Goal: Information Seeking & Learning: Learn about a topic

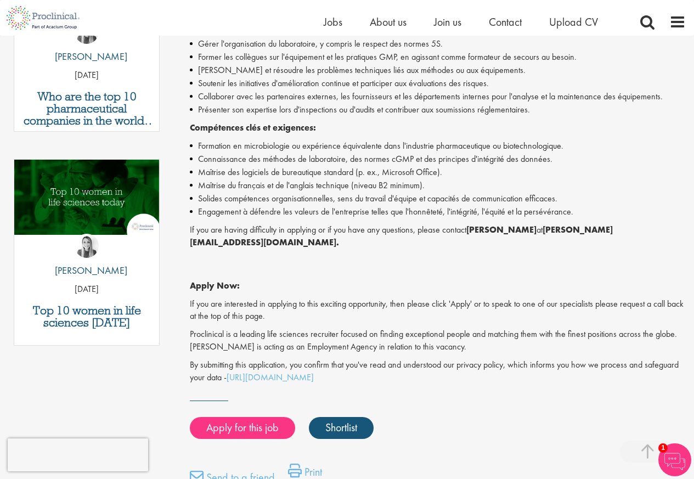
scroll to position [461, 0]
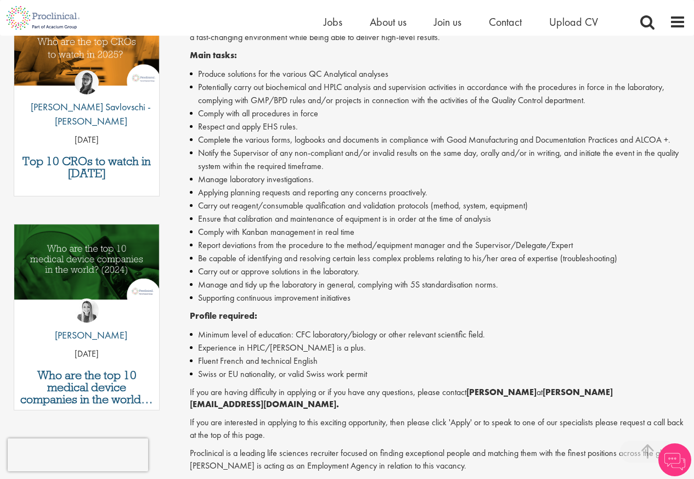
scroll to position [395, 0]
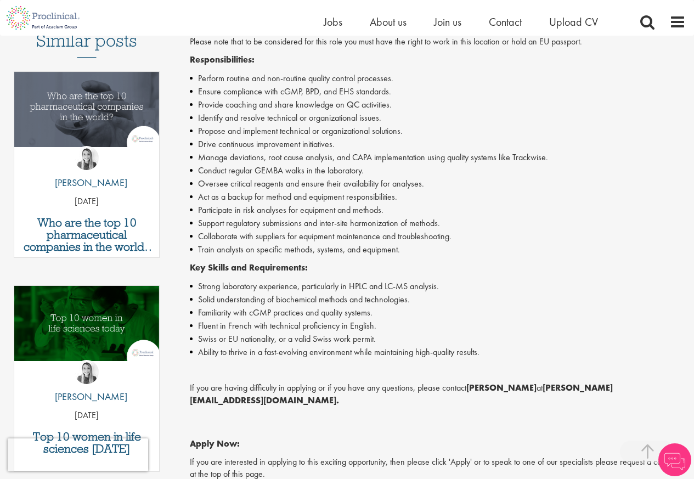
scroll to position [329, 0]
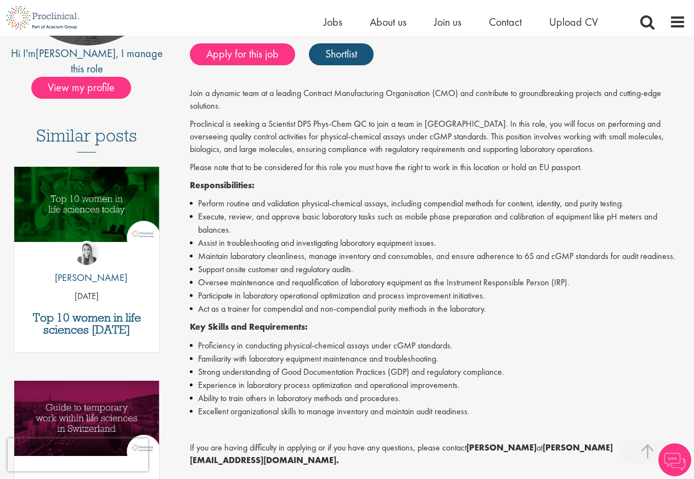
scroll to position [329, 0]
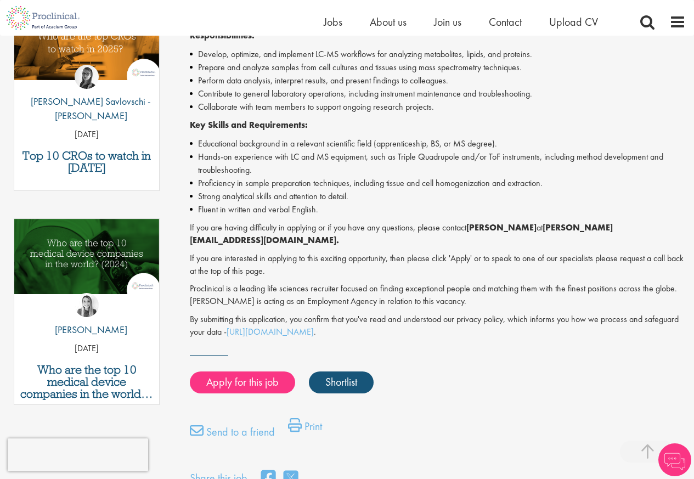
scroll to position [395, 0]
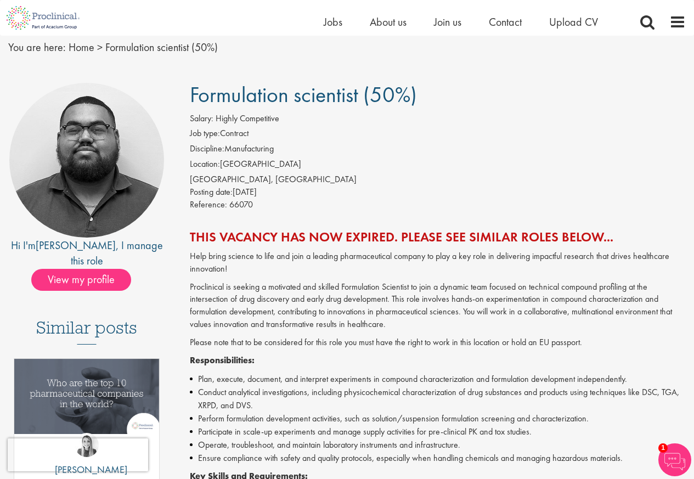
scroll to position [329, 0]
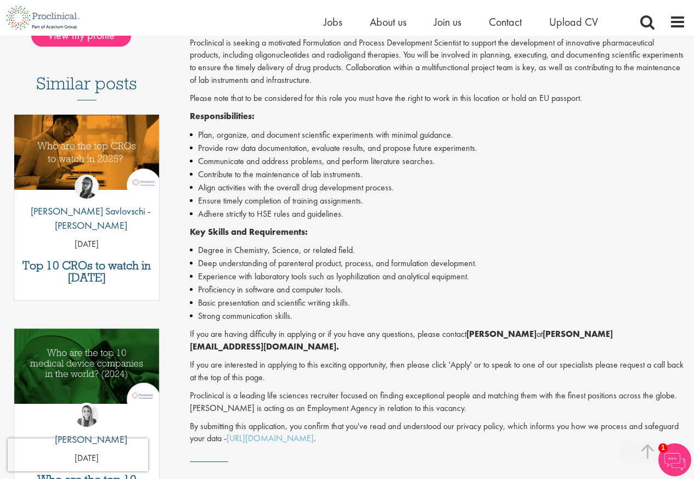
scroll to position [329, 0]
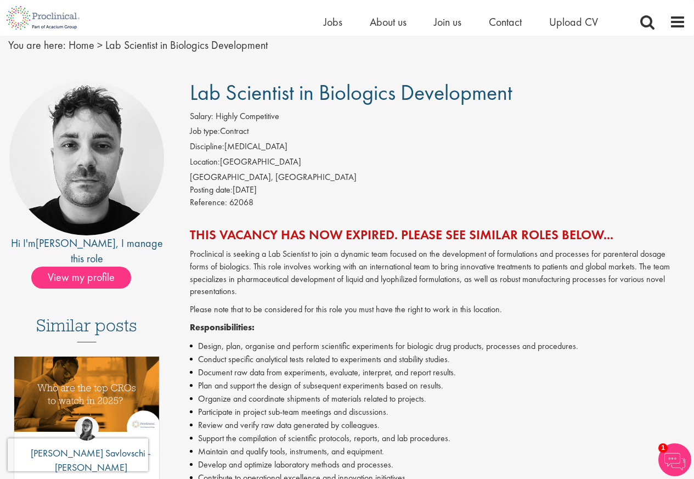
scroll to position [329, 0]
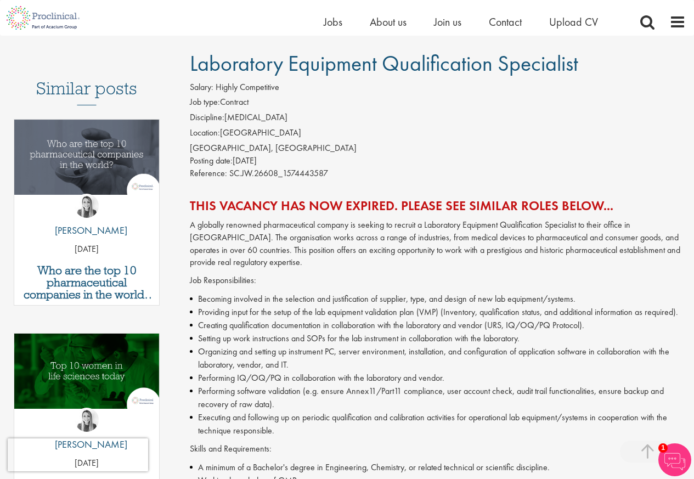
scroll to position [329, 0]
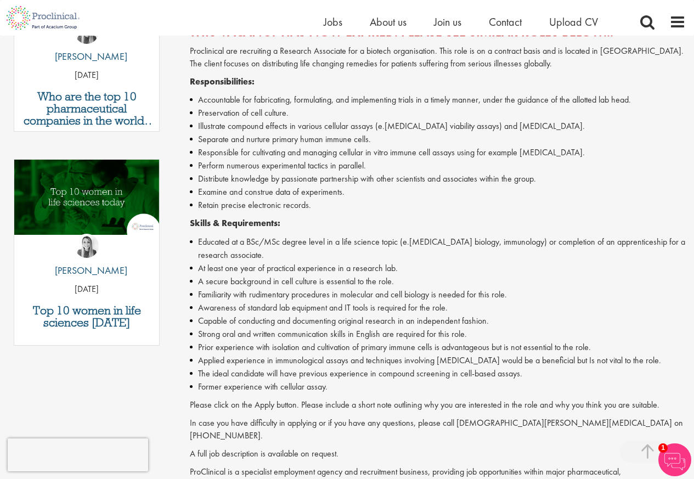
scroll to position [329, 0]
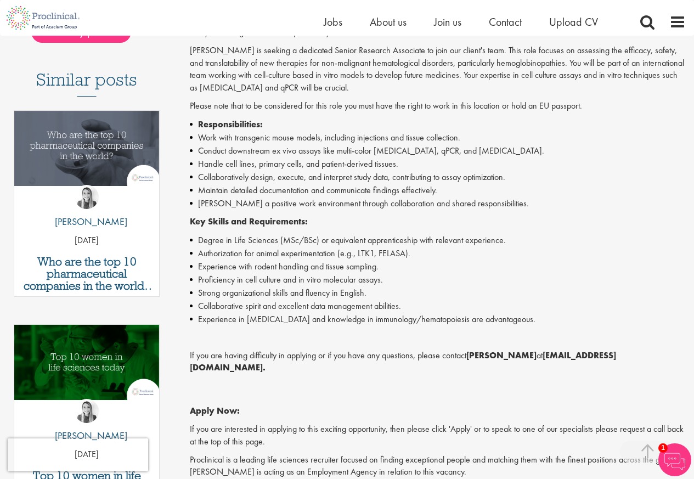
scroll to position [329, 0]
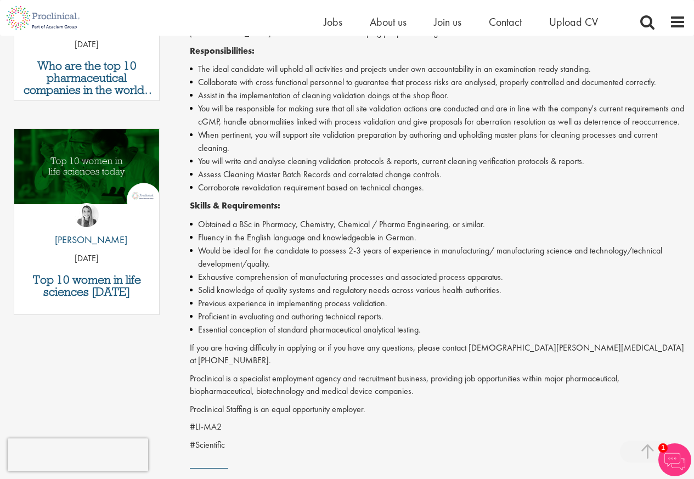
scroll to position [329, 0]
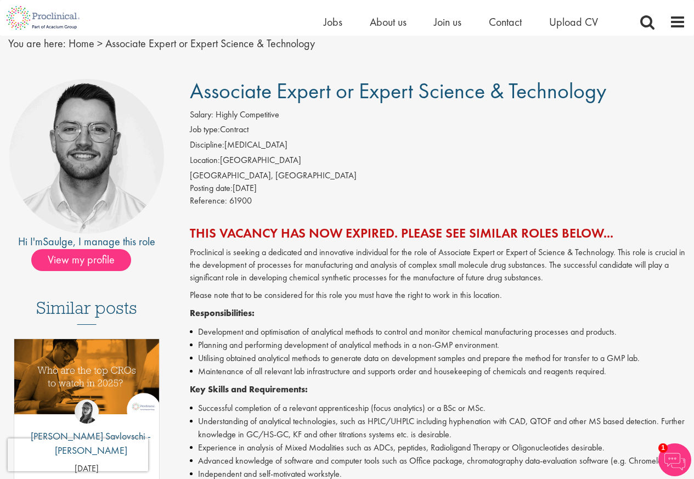
scroll to position [329, 0]
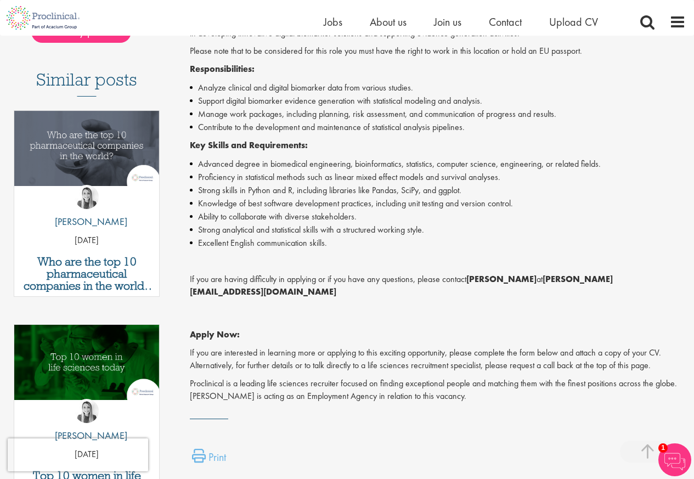
scroll to position [329, 0]
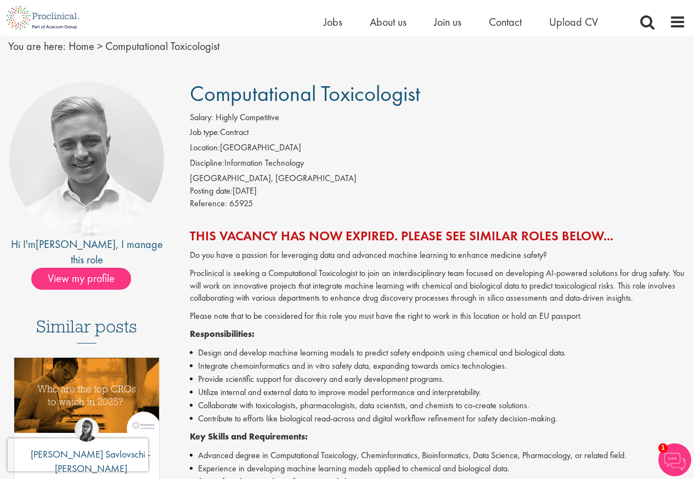
scroll to position [329, 0]
